Goal: Information Seeking & Learning: Compare options

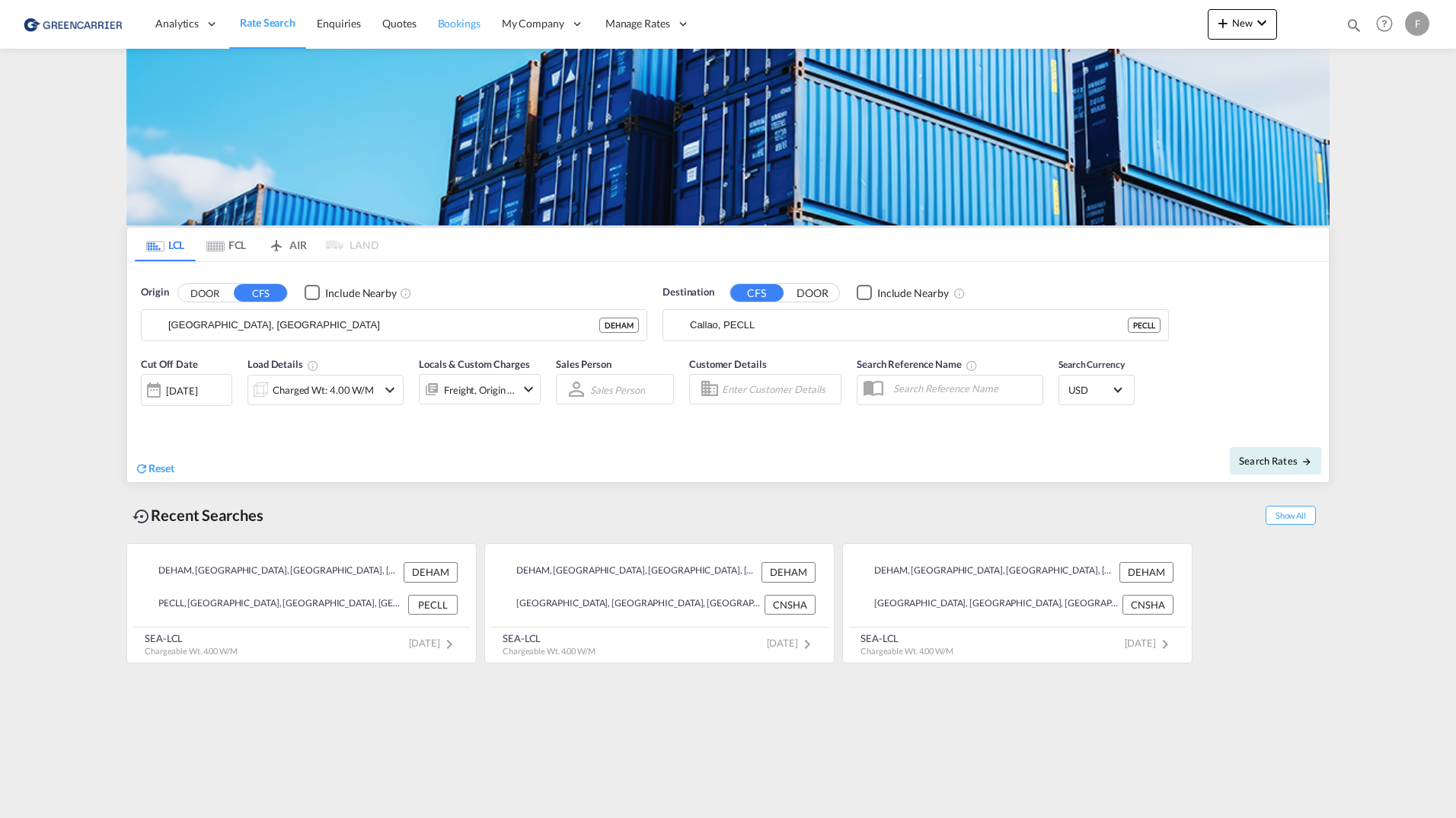
click at [466, 34] on link "Bookings" at bounding box center [459, 23] width 64 height 49
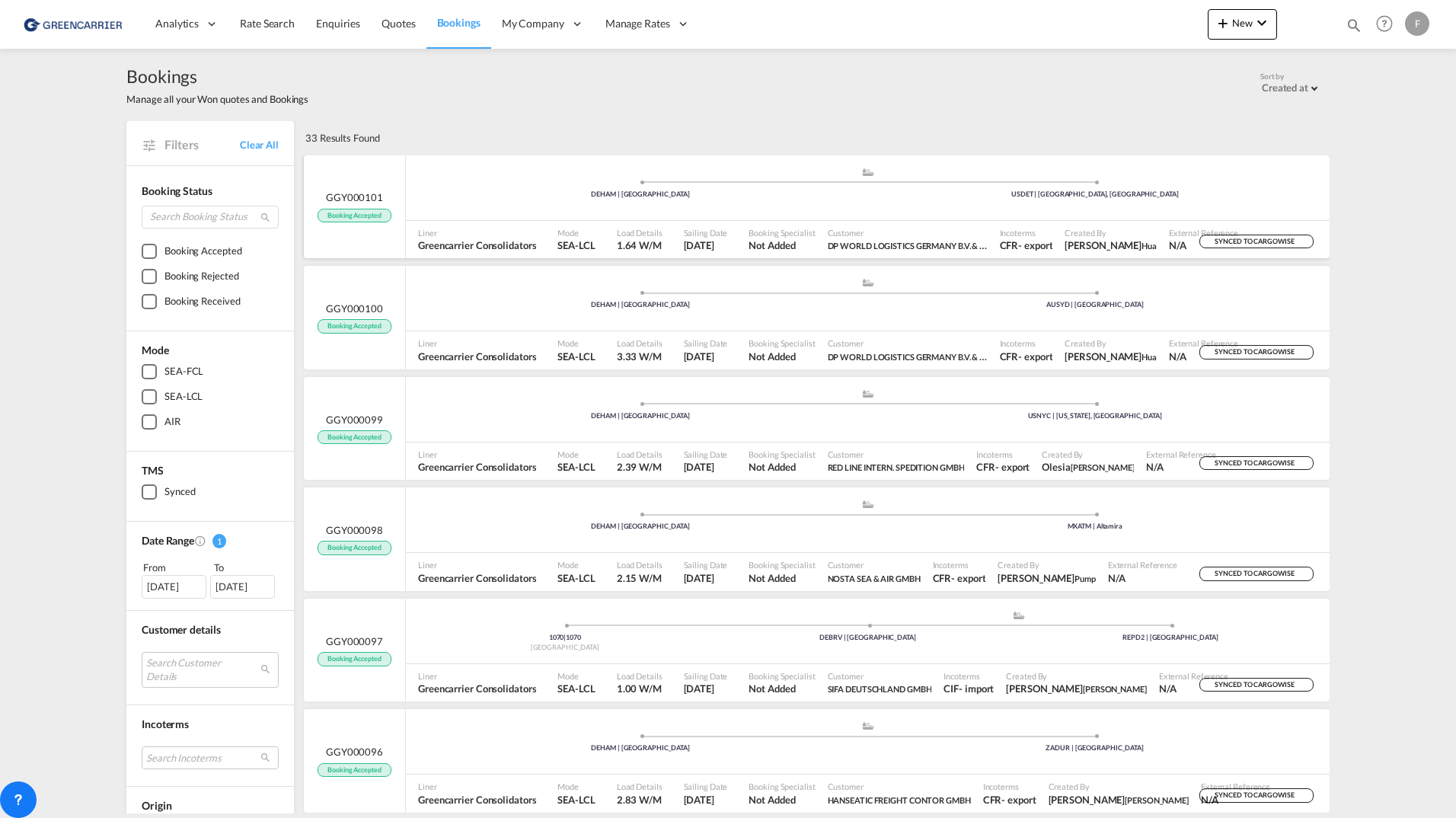
click at [467, 199] on div ".a{fill:#aaa8ad;} .a{fill:#aaa8ad;} DEHAM | [GEOGRAPHIC_DATA] USDET | [GEOGRAPH…" at bounding box center [868, 189] width 924 height 46
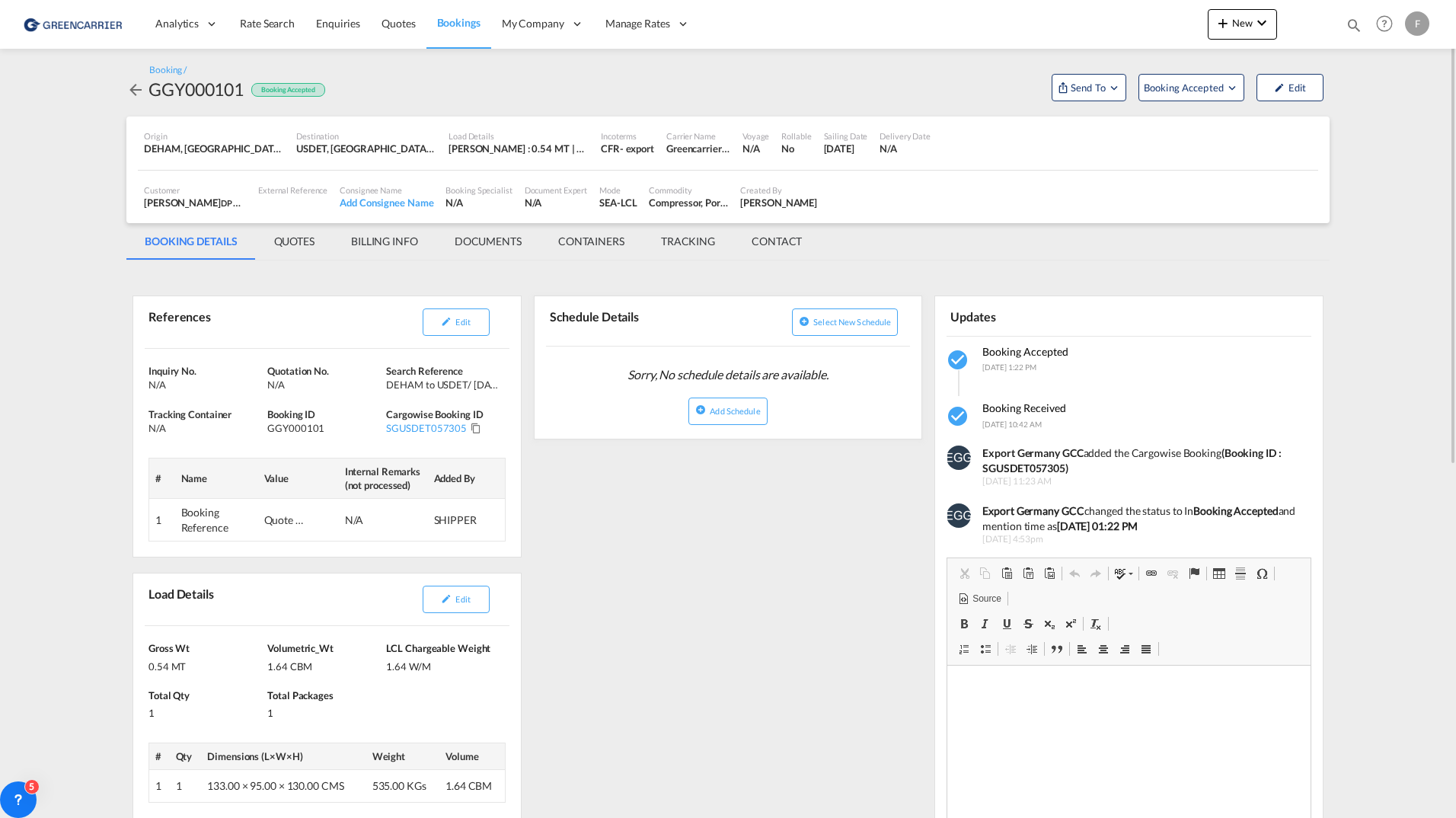
click at [137, 93] on md-icon "icon-arrow-left" at bounding box center [136, 90] width 18 height 18
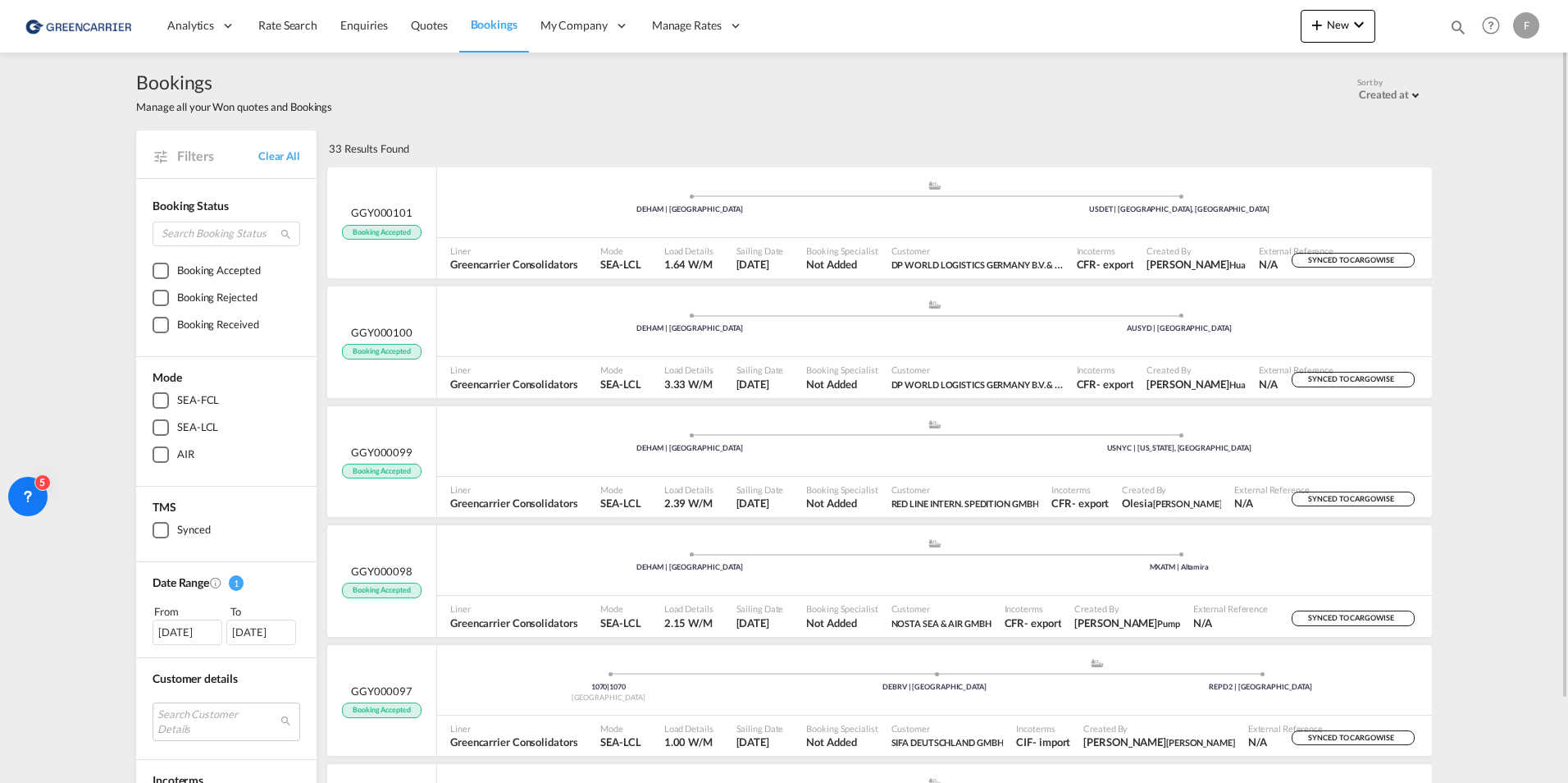
click at [560, 144] on div "33 Results Found" at bounding box center [878, 148] width 1108 height 36
click at [218, 269] on div "Booking Accepted" at bounding box center [218, 271] width 83 height 16
click at [296, 28] on span "Rate Search" at bounding box center [287, 24] width 59 height 14
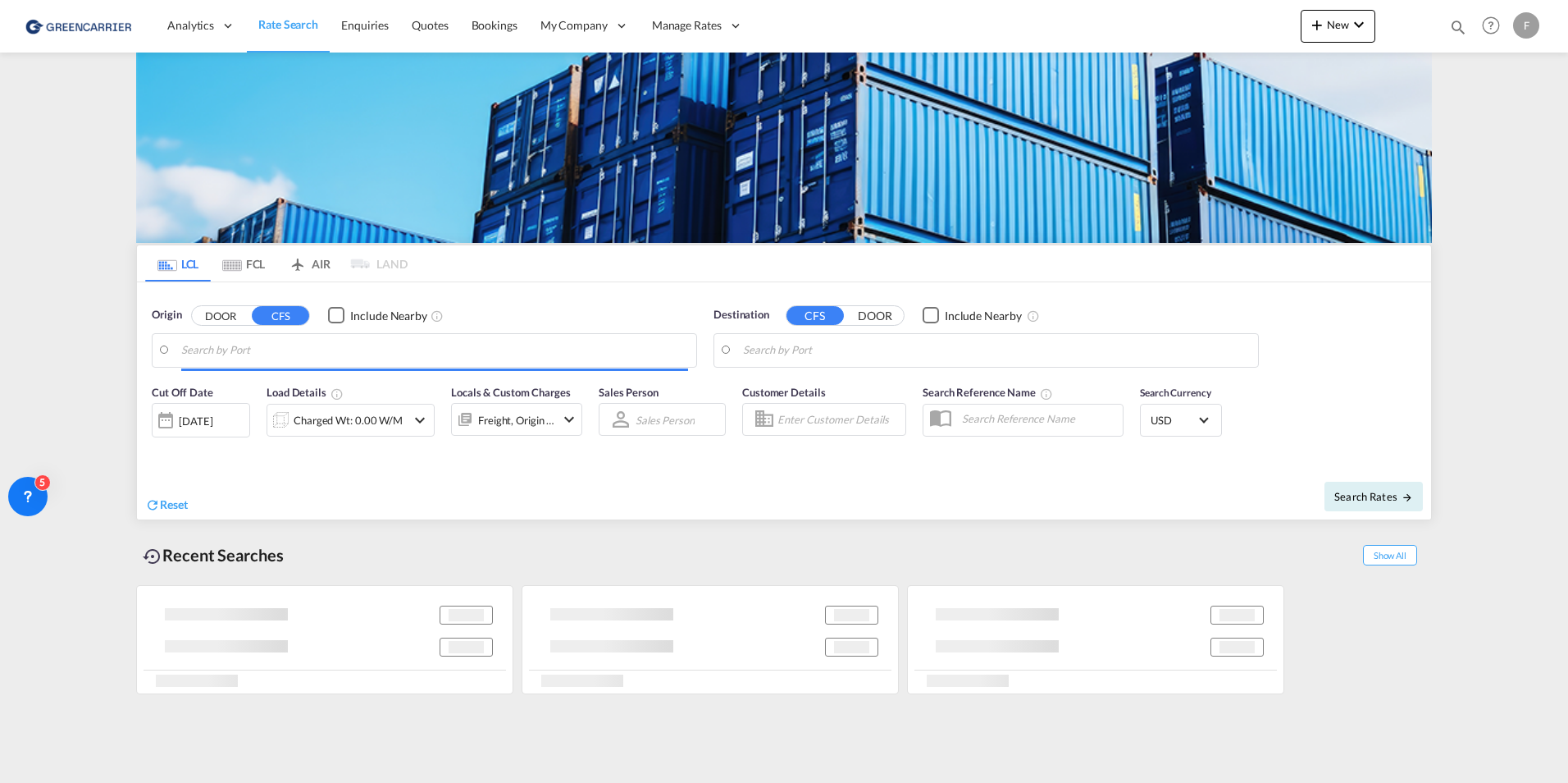
type input "[GEOGRAPHIC_DATA], [GEOGRAPHIC_DATA]"
type input "Callao, PECLL"
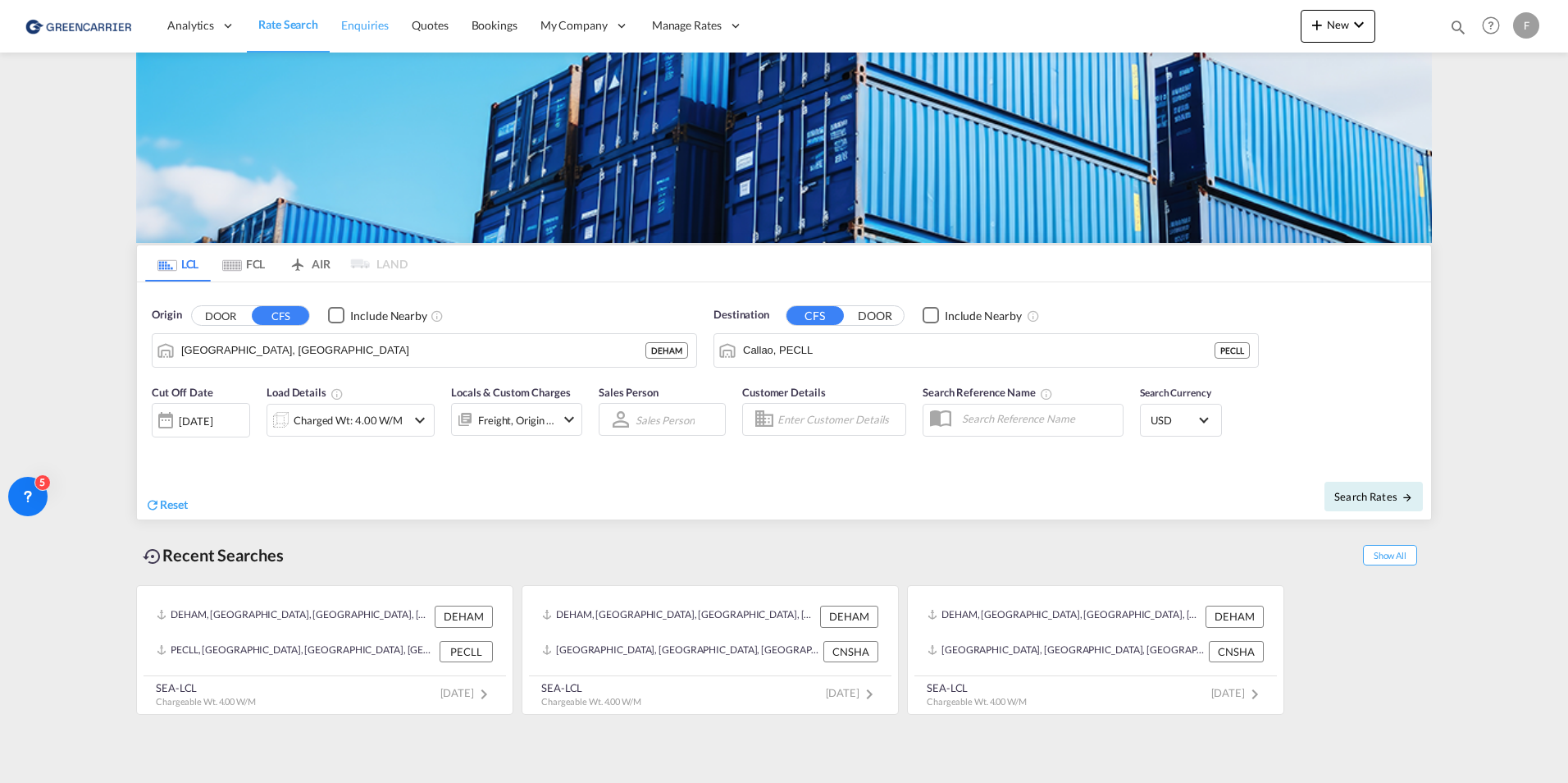
click at [357, 26] on span "Enquiries" at bounding box center [365, 24] width 48 height 14
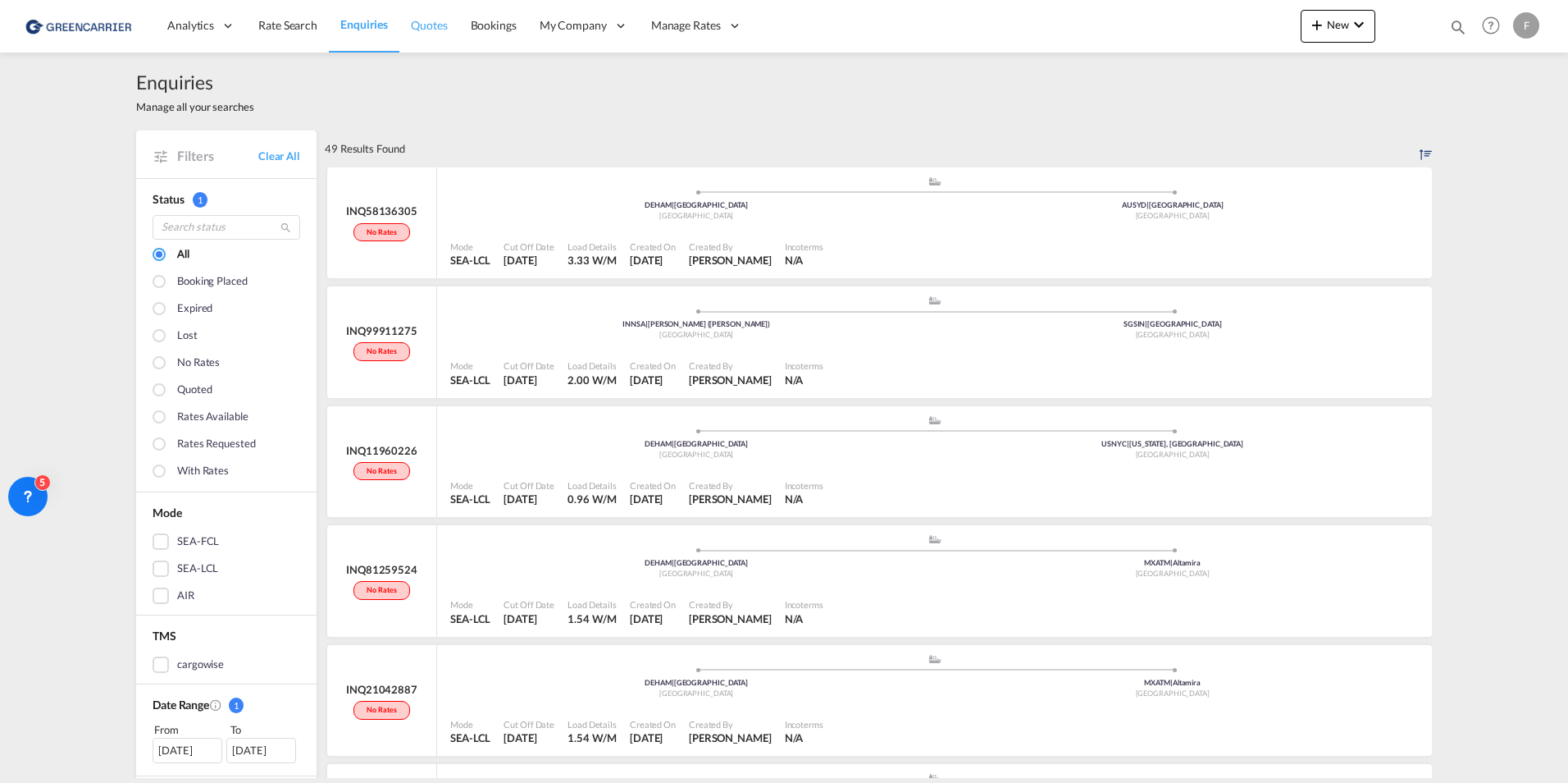
click at [416, 29] on span "Quotes" at bounding box center [429, 24] width 36 height 14
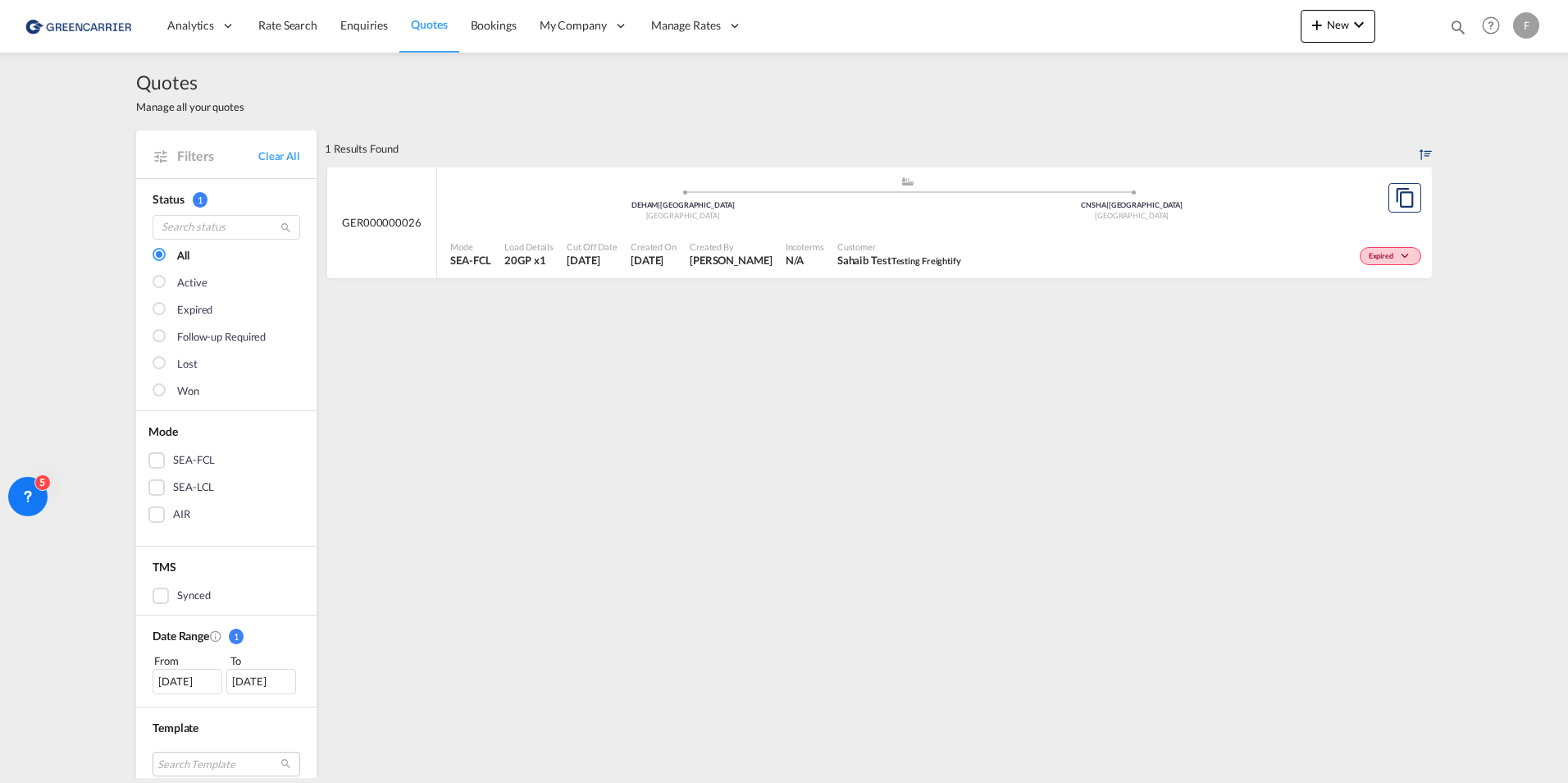
click at [487, 122] on div "Quotes Manage all your quotes" at bounding box center [784, 91] width 1296 height 78
click at [300, 20] on span "Rate Search" at bounding box center [287, 24] width 59 height 14
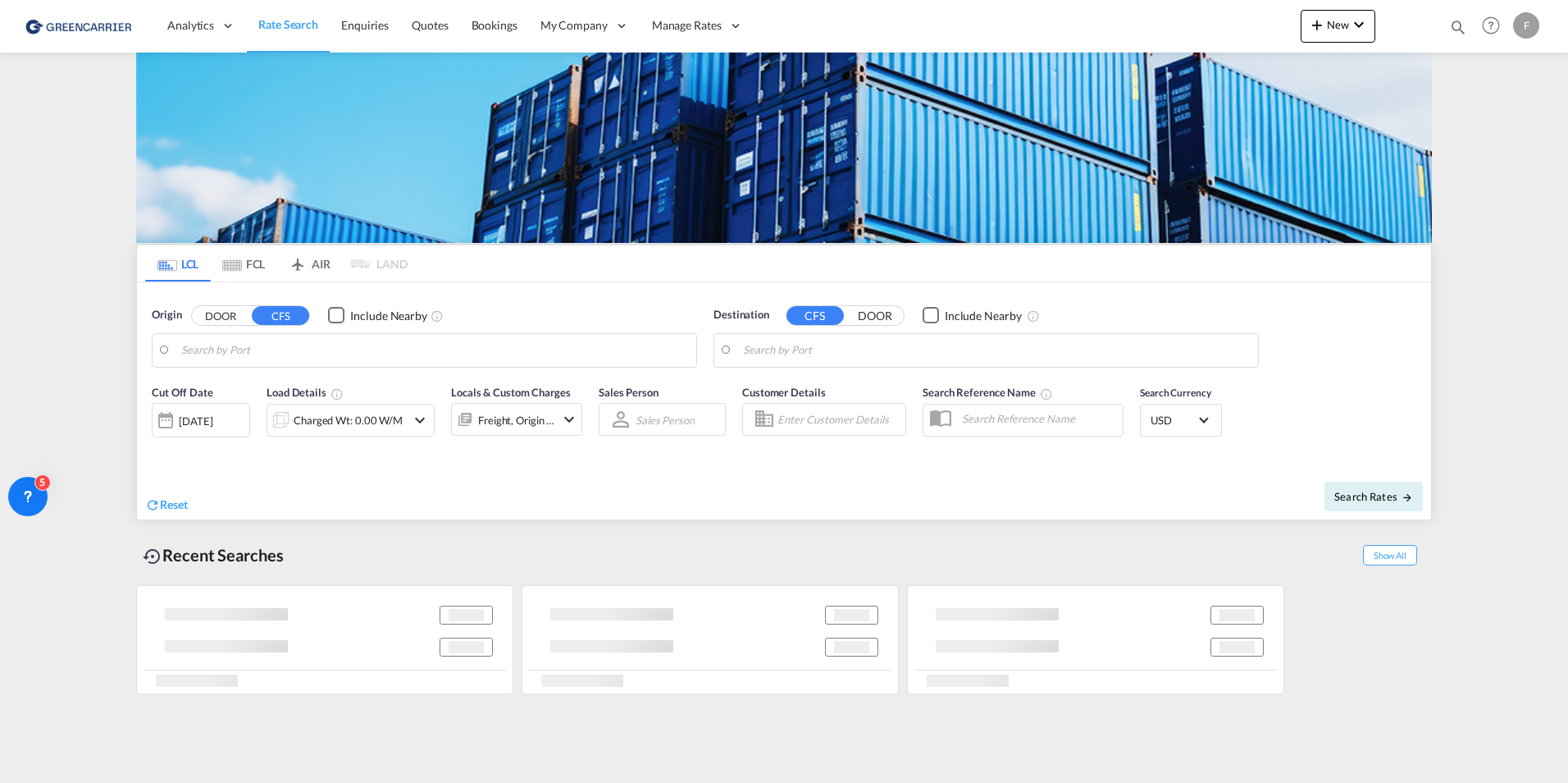
type input "[GEOGRAPHIC_DATA], [GEOGRAPHIC_DATA]"
type input "Callao, PECLL"
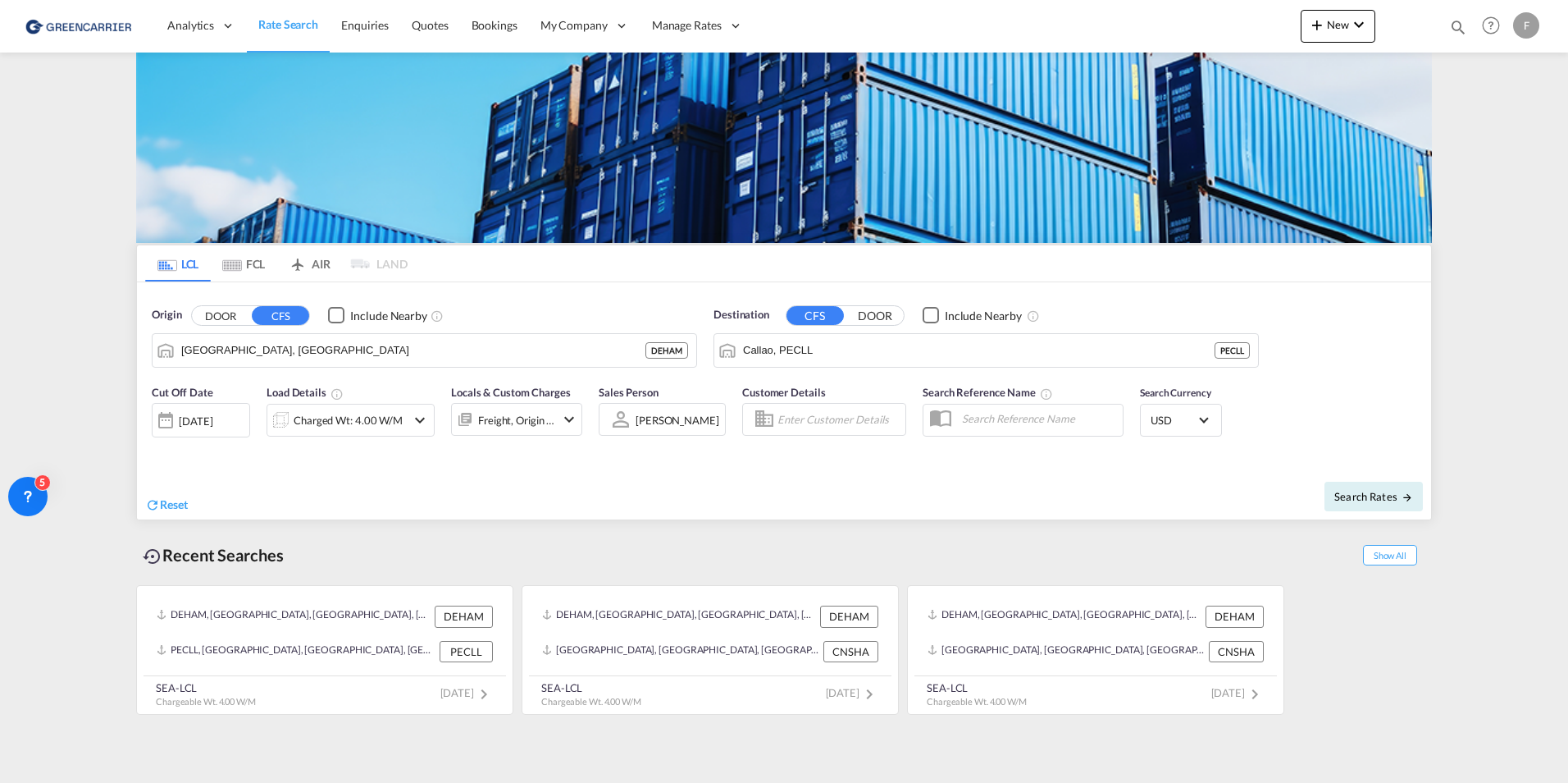
click at [53, 337] on md-content "Analytics Reports Dashboard Rate Search Enquiries Quotes Bookings" at bounding box center [784, 391] width 1568 height 783
click at [115, 255] on md-content "Analytics Reports Dashboard Rate Search Enquiries Quotes Bookings" at bounding box center [784, 391] width 1568 height 783
